Goal: Task Accomplishment & Management: Manage account settings

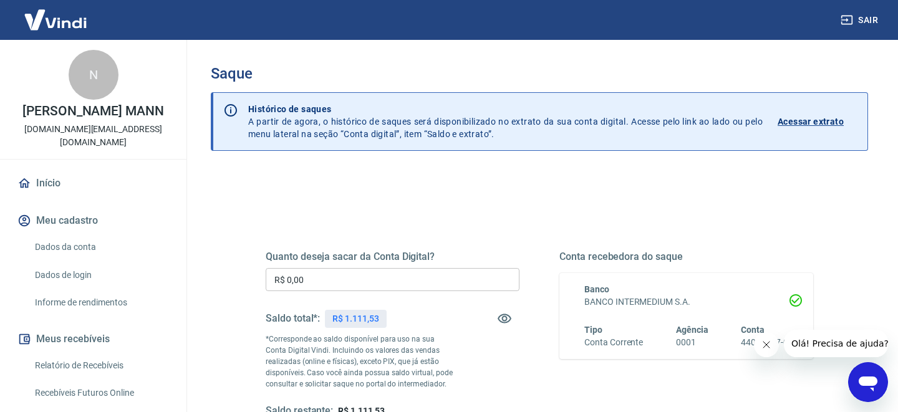
click at [312, 286] on input "R$ 0,00" at bounding box center [393, 279] width 254 height 23
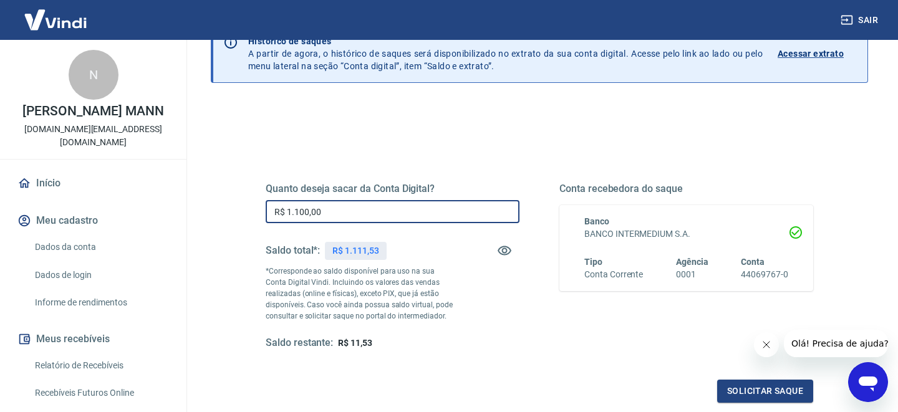
scroll to position [80, 0]
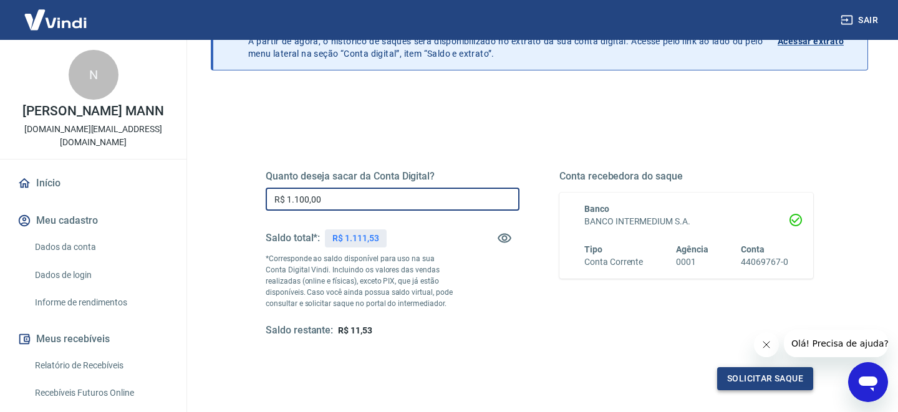
type input "R$ 1.100,00"
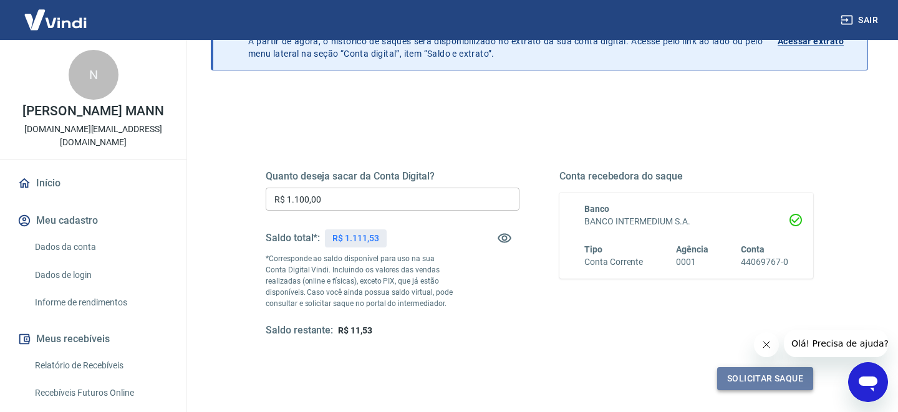
click at [741, 385] on button "Solicitar saque" at bounding box center [765, 378] width 96 height 23
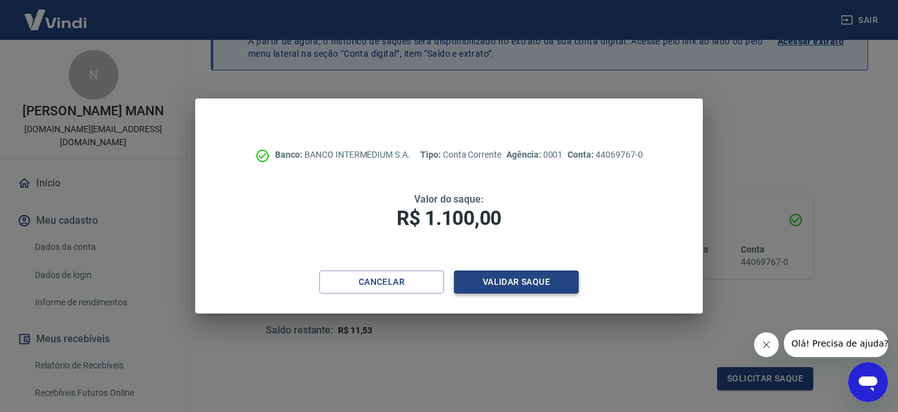
click at [518, 291] on button "Validar saque" at bounding box center [516, 282] width 125 height 23
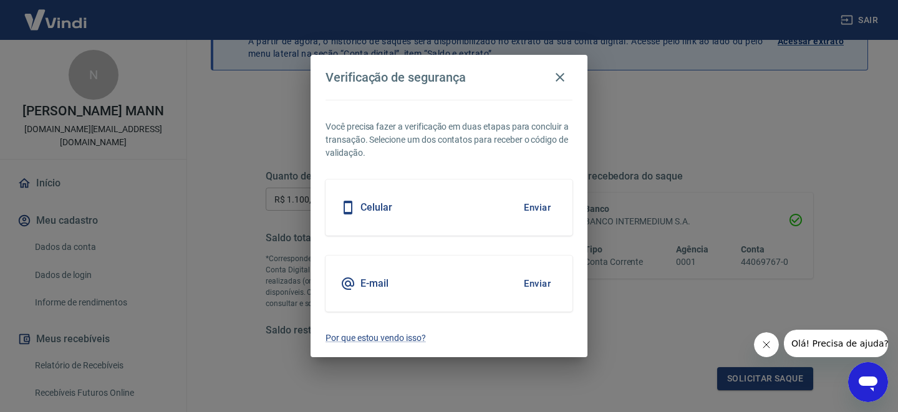
click at [539, 204] on button "Enviar" at bounding box center [537, 208] width 41 height 26
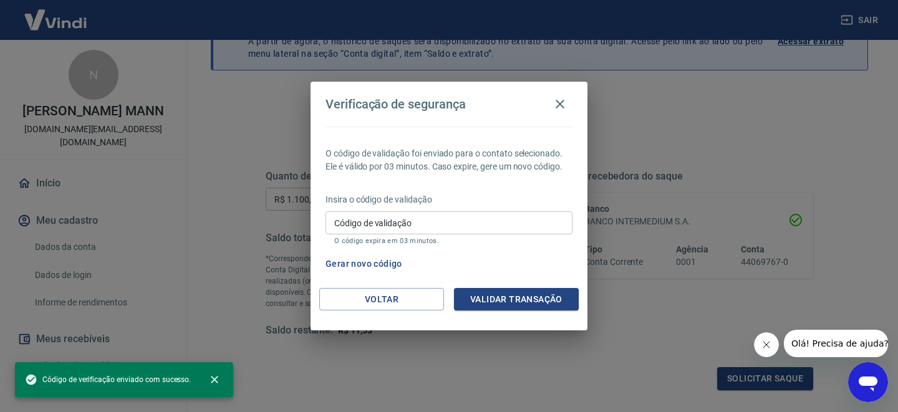
click at [454, 221] on input "Código de validação" at bounding box center [448, 222] width 247 height 23
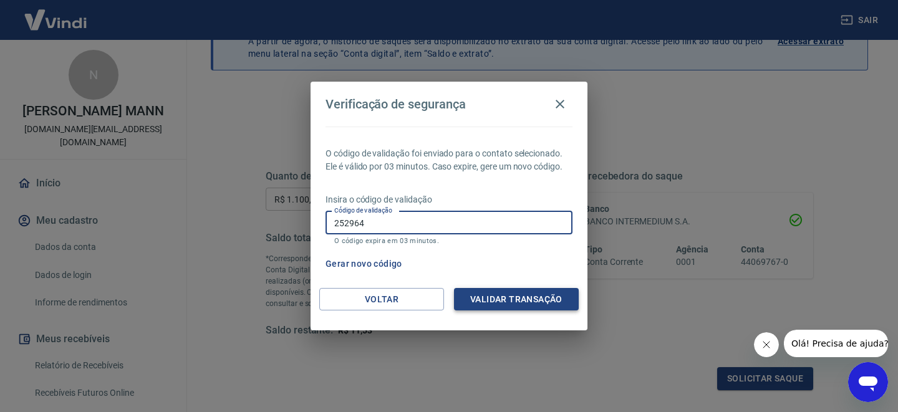
type input "252964"
click at [507, 310] on button "Validar transação" at bounding box center [516, 299] width 125 height 23
